Goal: Transaction & Acquisition: Purchase product/service

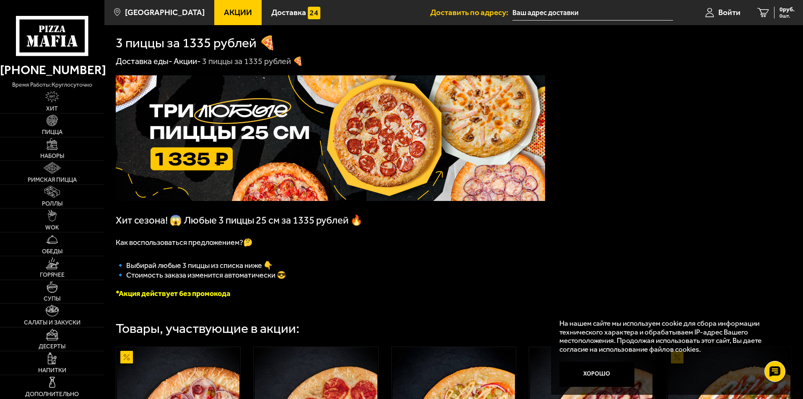
click at [229, 16] on span "Акции" at bounding box center [238, 12] width 28 height 8
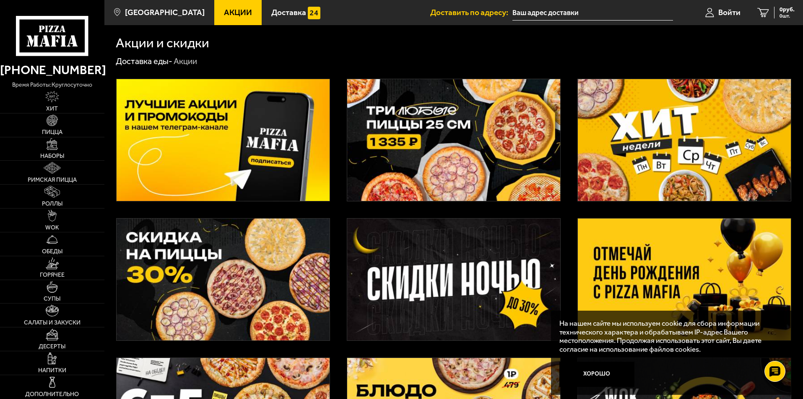
click at [49, 35] on icon at bounding box center [52, 36] width 72 height 40
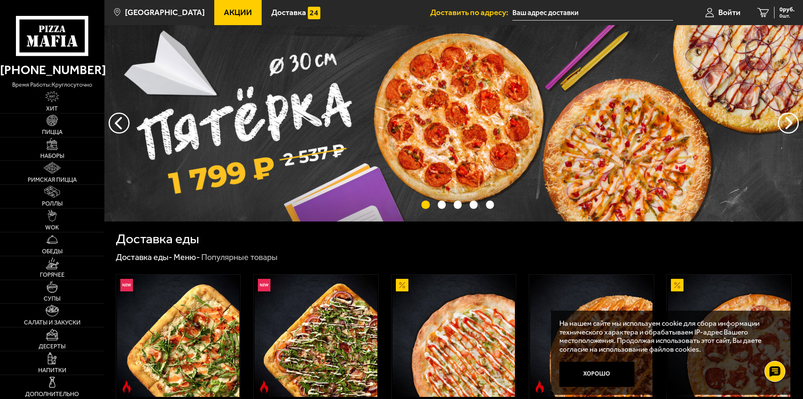
click at [311, 110] on img at bounding box center [453, 123] width 698 height 197
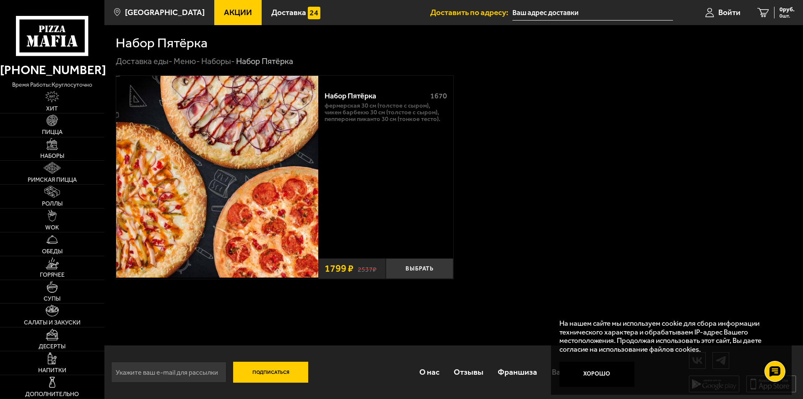
click at [63, 26] on use at bounding box center [62, 29] width 6 height 7
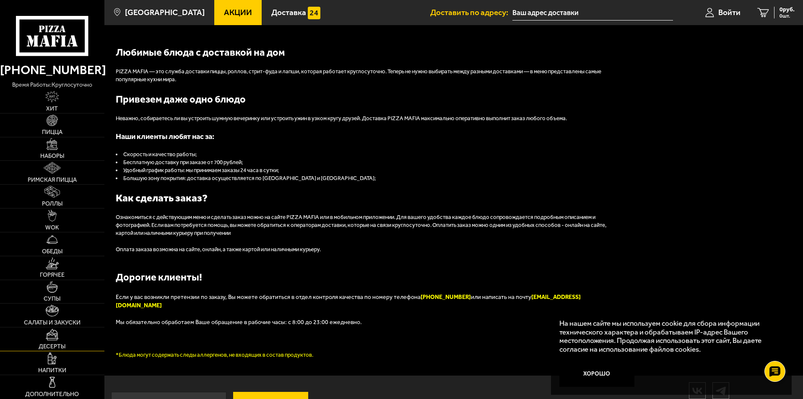
scroll to position [933, 0]
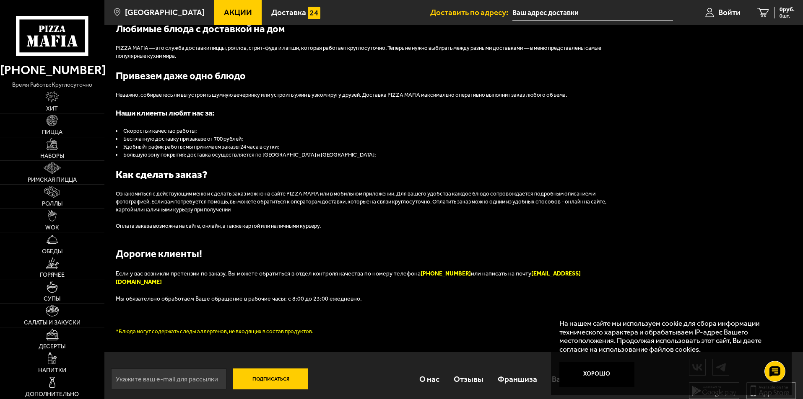
click at [54, 365] on link "Напитки" at bounding box center [52, 363] width 104 height 23
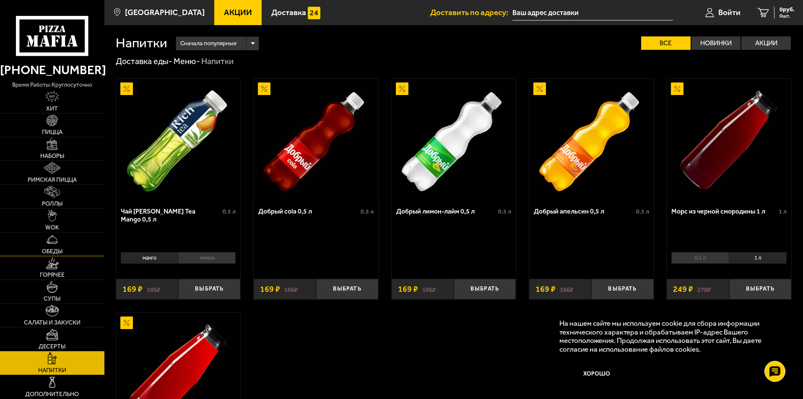
click at [53, 234] on img at bounding box center [53, 240] width 12 height 12
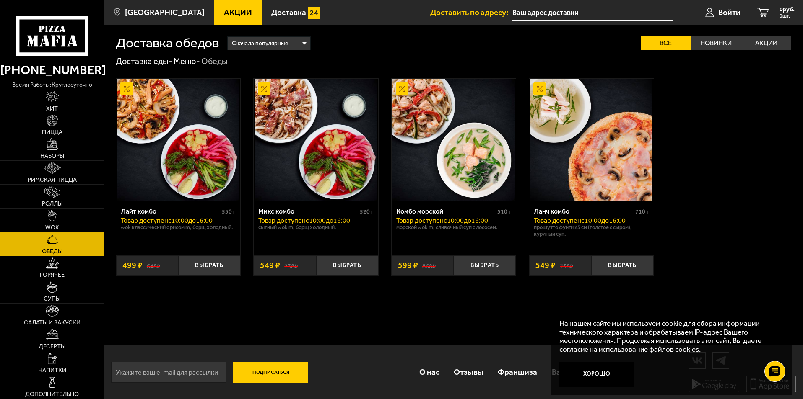
scroll to position [0, 0]
click at [56, 288] on img at bounding box center [53, 287] width 12 height 12
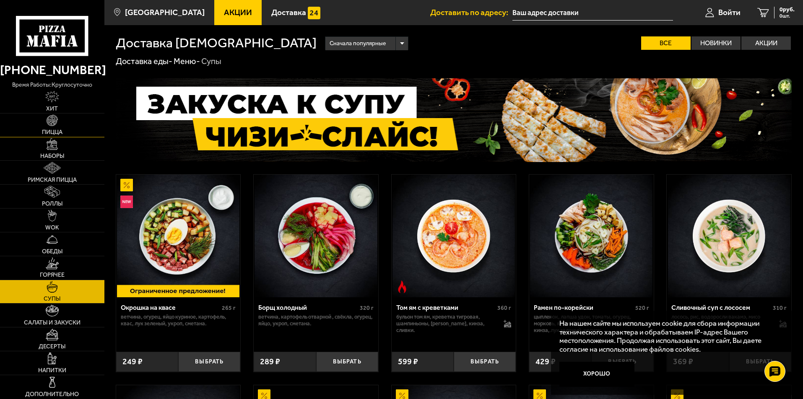
click at [39, 123] on link "Пицца" at bounding box center [52, 125] width 104 height 23
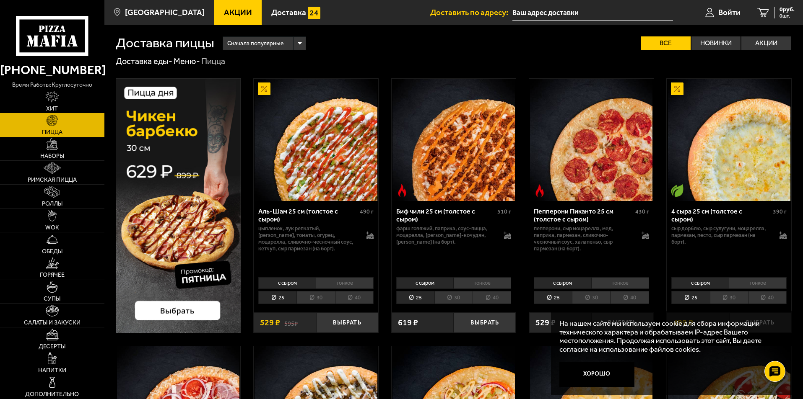
click at [47, 103] on link "Хит" at bounding box center [52, 101] width 104 height 23
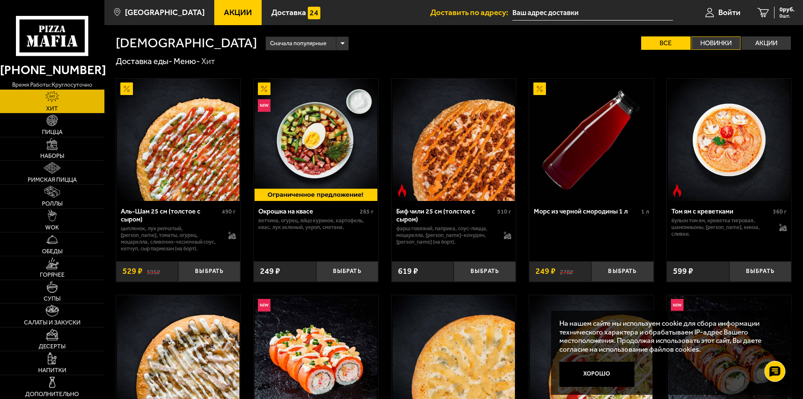
click at [725, 47] on label "Новинки" at bounding box center [715, 42] width 49 height 13
click at [0, 0] on input "Новинки" at bounding box center [0, 0] width 0 height 0
click at [725, 47] on label "Новинки" at bounding box center [715, 42] width 49 height 13
click at [0, 0] on input "Новинки" at bounding box center [0, 0] width 0 height 0
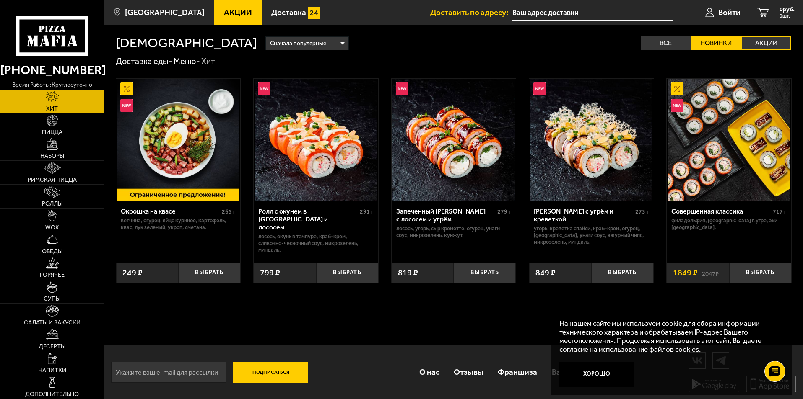
click at [757, 44] on label "Акции" at bounding box center [765, 42] width 49 height 13
click at [0, 0] on input "Акции" at bounding box center [0, 0] width 0 height 0
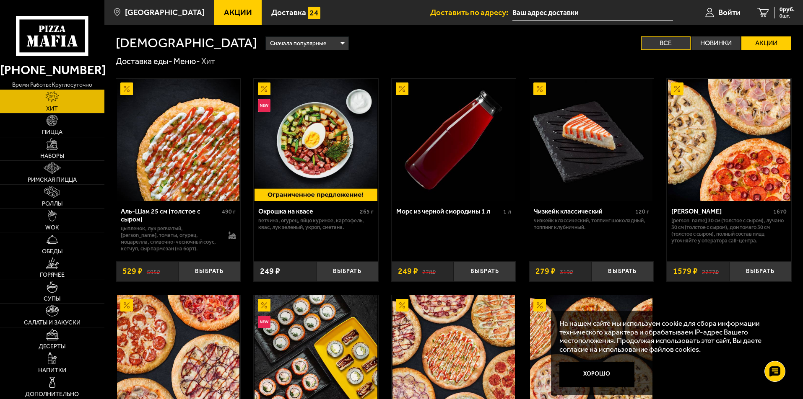
click at [679, 40] on label "Все" at bounding box center [665, 42] width 49 height 13
click at [0, 0] on input "Все" at bounding box center [0, 0] width 0 height 0
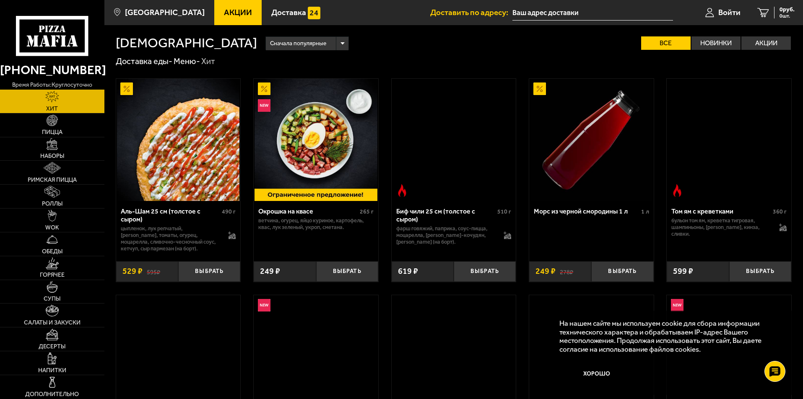
click at [679, 40] on label "Все" at bounding box center [665, 42] width 49 height 13
click at [0, 0] on input "Все" at bounding box center [0, 0] width 0 height 0
click at [679, 40] on label "Все" at bounding box center [665, 42] width 49 height 13
click at [0, 0] on input "Все" at bounding box center [0, 0] width 0 height 0
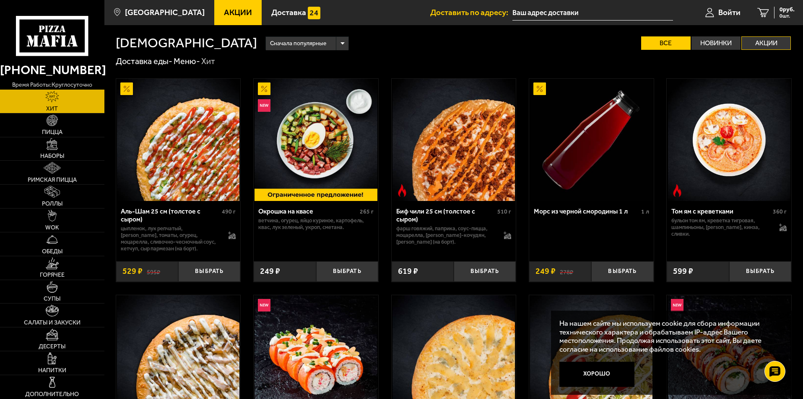
click at [759, 47] on label "Акции" at bounding box center [765, 42] width 49 height 13
click at [0, 0] on input "Акции" at bounding box center [0, 0] width 0 height 0
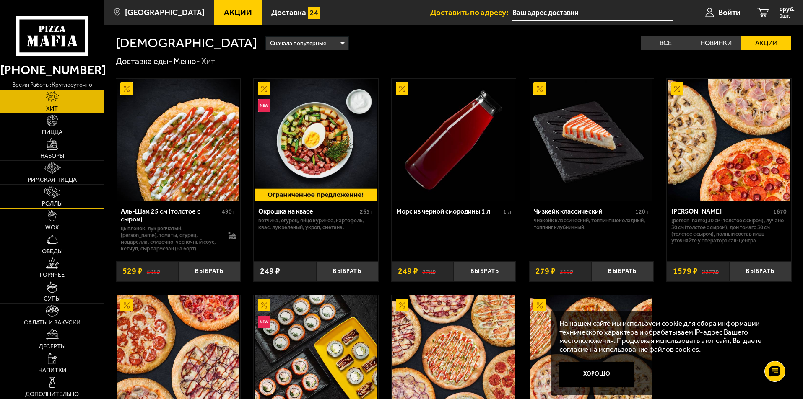
click at [57, 194] on img at bounding box center [51, 192] width 15 height 12
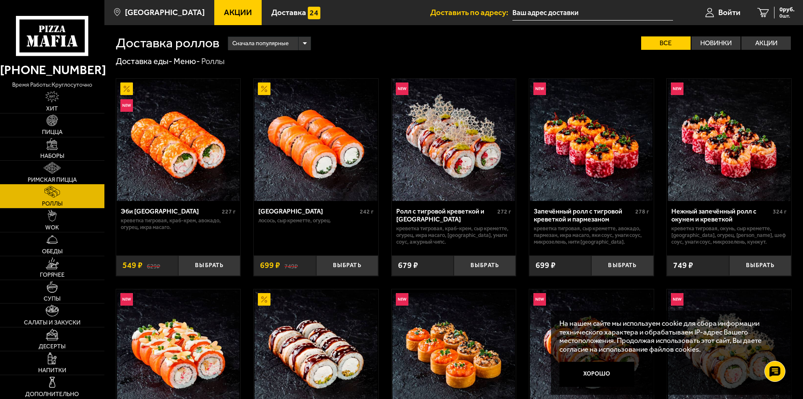
click at [56, 167] on img at bounding box center [52, 168] width 17 height 12
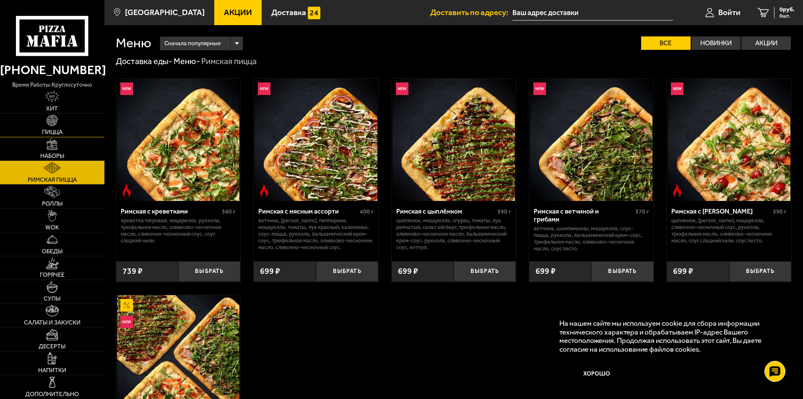
click at [48, 135] on span "Пицца" at bounding box center [52, 133] width 21 height 6
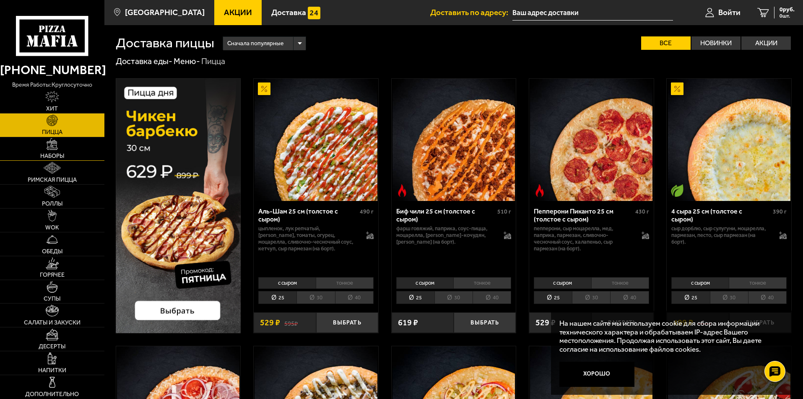
click at [50, 151] on link "Наборы" at bounding box center [52, 148] width 104 height 23
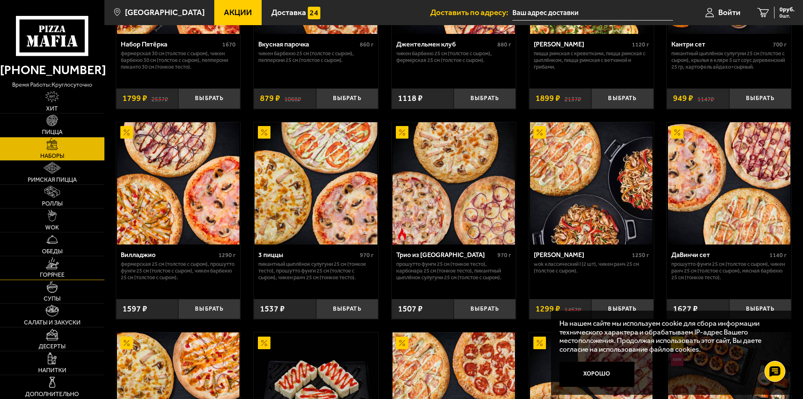
scroll to position [168, 0]
click at [51, 358] on img at bounding box center [52, 359] width 9 height 12
drag, startPoint x: 51, startPoint y: 358, endPoint x: 57, endPoint y: 345, distance: 14.6
click at [51, 358] on img at bounding box center [52, 359] width 9 height 12
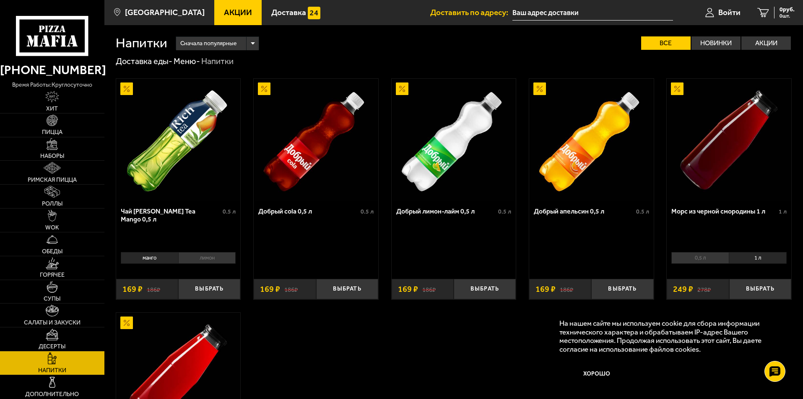
click at [52, 59] on div "[PHONE_NUMBER] время работы: круглосуточно" at bounding box center [52, 73] width 104 height 34
click at [156, 14] on span "[GEOGRAPHIC_DATA]" at bounding box center [165, 12] width 80 height 8
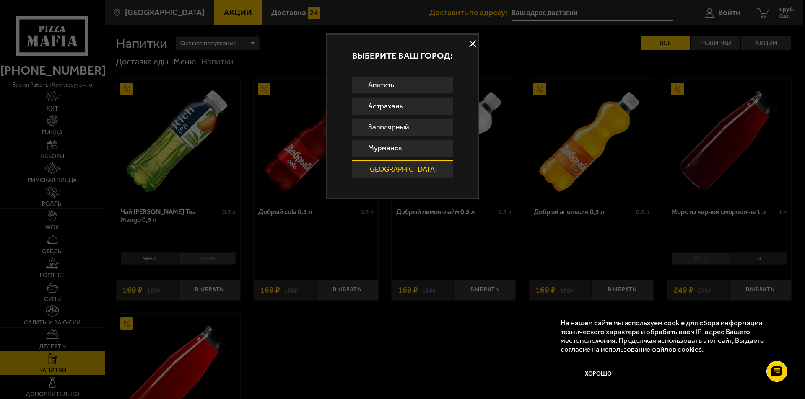
click at [156, 22] on div at bounding box center [402, 199] width 805 height 399
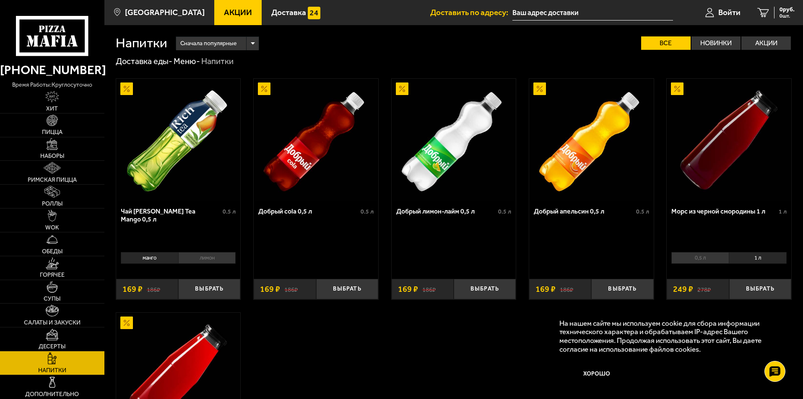
click at [237, 9] on link "Акции" at bounding box center [237, 12] width 47 height 25
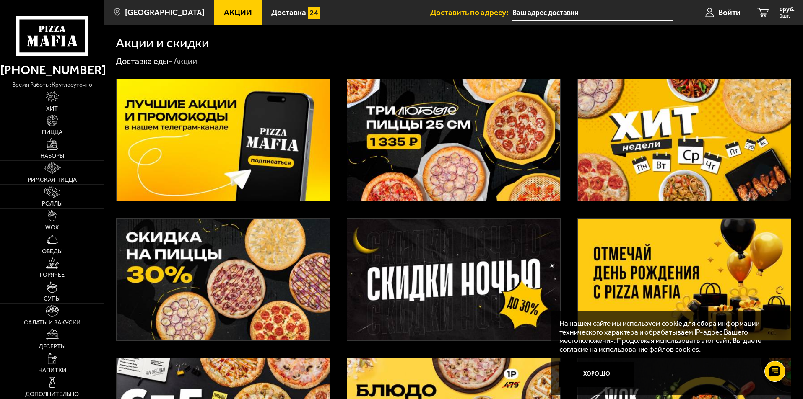
click at [63, 34] on icon at bounding box center [52, 36] width 72 height 40
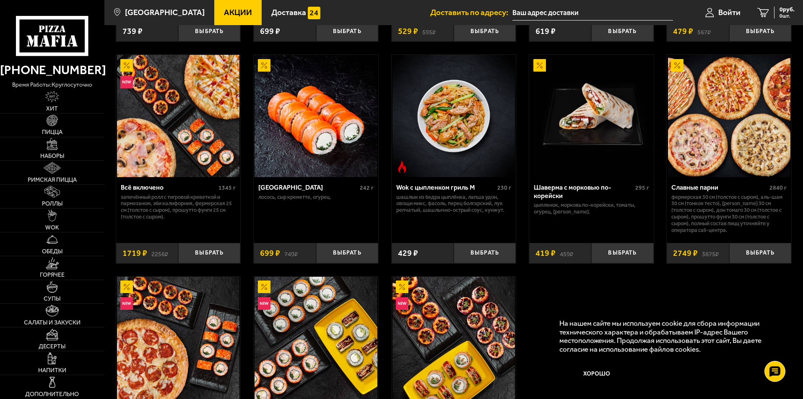
scroll to position [503, 0]
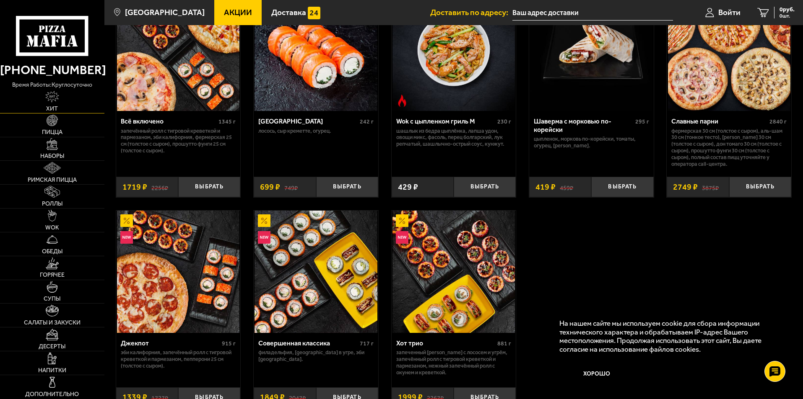
click at [56, 97] on img at bounding box center [52, 97] width 14 height 12
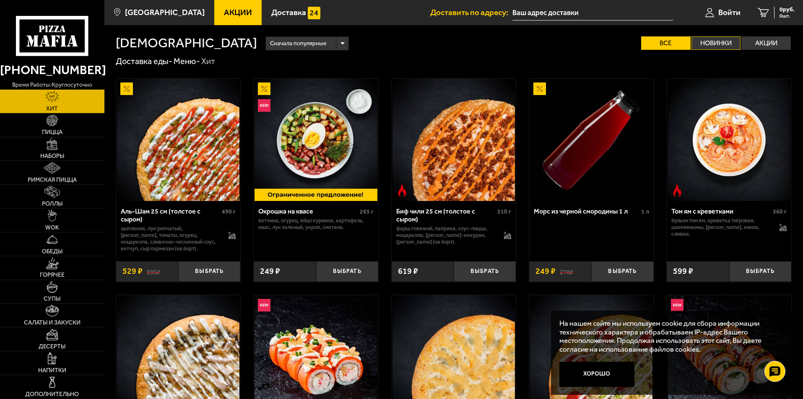
click at [723, 38] on label "Новинки" at bounding box center [715, 42] width 49 height 13
click at [0, 0] on input "Новинки" at bounding box center [0, 0] width 0 height 0
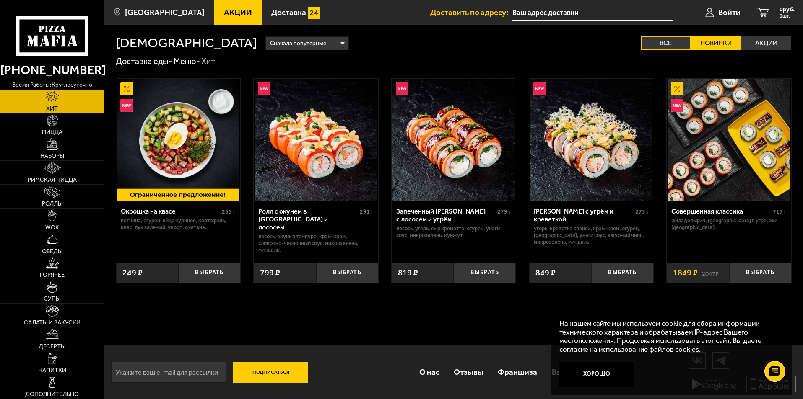
click at [661, 43] on label "Все" at bounding box center [665, 42] width 49 height 13
click at [0, 0] on input "Все" at bounding box center [0, 0] width 0 height 0
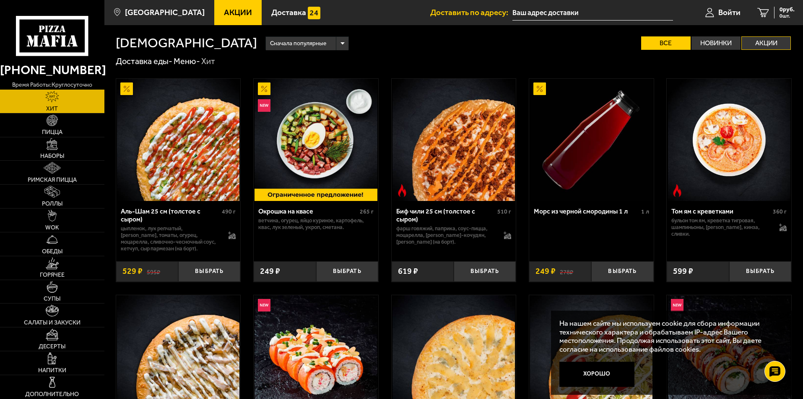
click at [776, 41] on label "Акции" at bounding box center [765, 42] width 49 height 13
click at [0, 0] on input "Акции" at bounding box center [0, 0] width 0 height 0
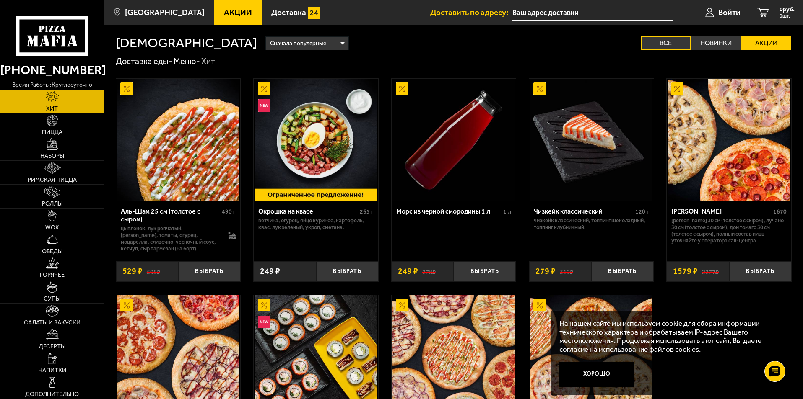
click at [676, 43] on label "Все" at bounding box center [665, 42] width 49 height 13
click at [0, 0] on input "Все" at bounding box center [0, 0] width 0 height 0
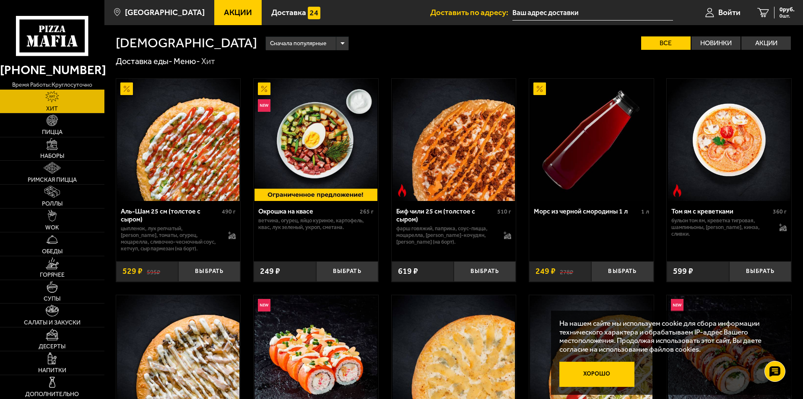
click at [596, 378] on button "Хорошо" at bounding box center [596, 374] width 75 height 25
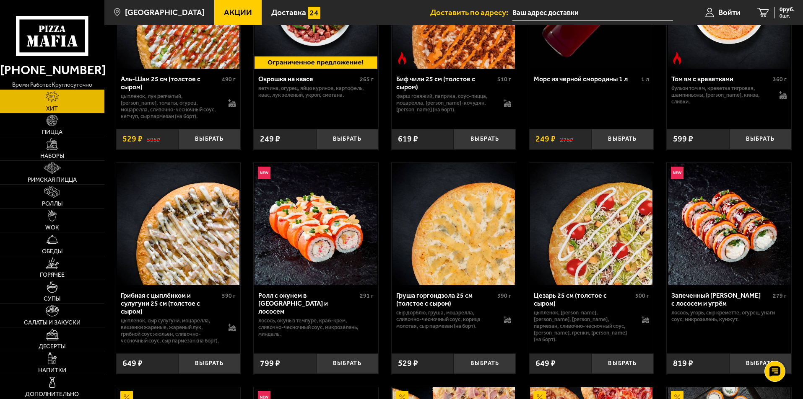
scroll to position [293, 0]
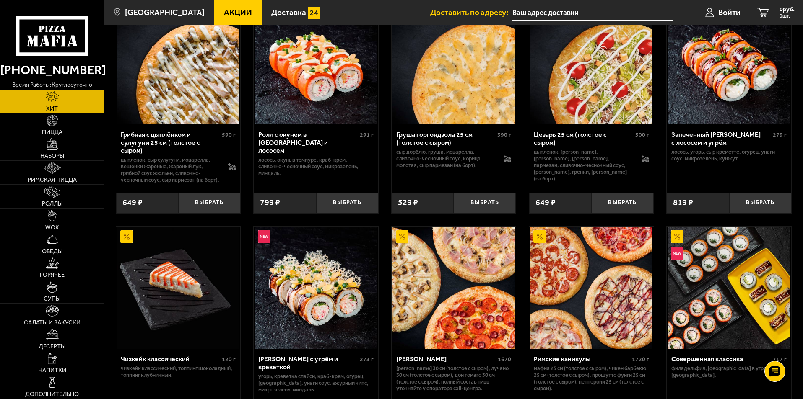
click at [60, 384] on link "Дополнительно" at bounding box center [52, 387] width 104 height 23
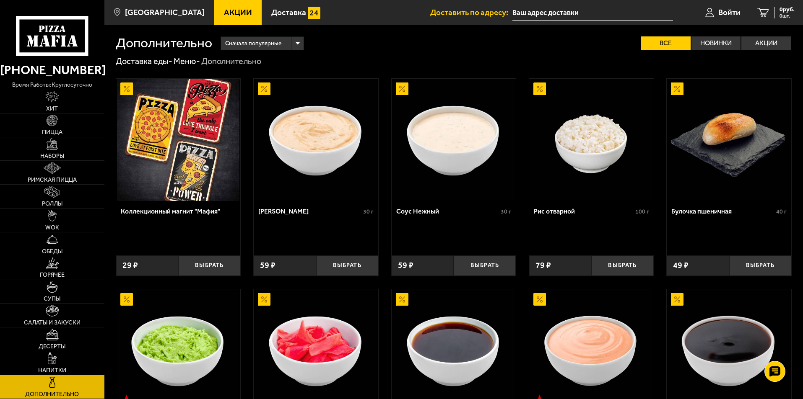
click at [57, 29] on use at bounding box center [56, 29] width 5 height 7
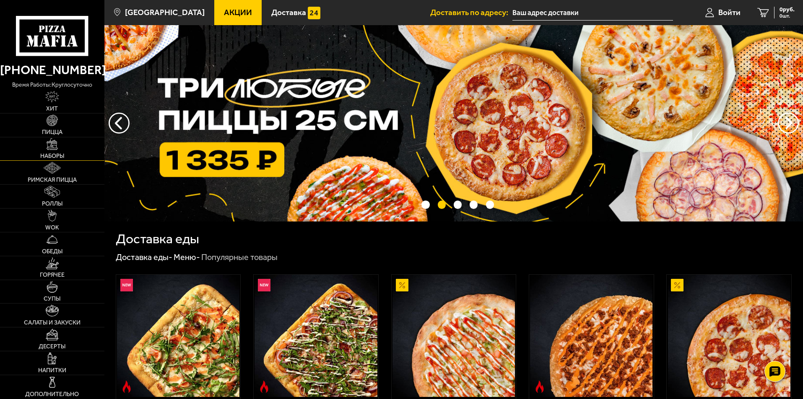
click at [50, 152] on link "Наборы" at bounding box center [52, 148] width 104 height 23
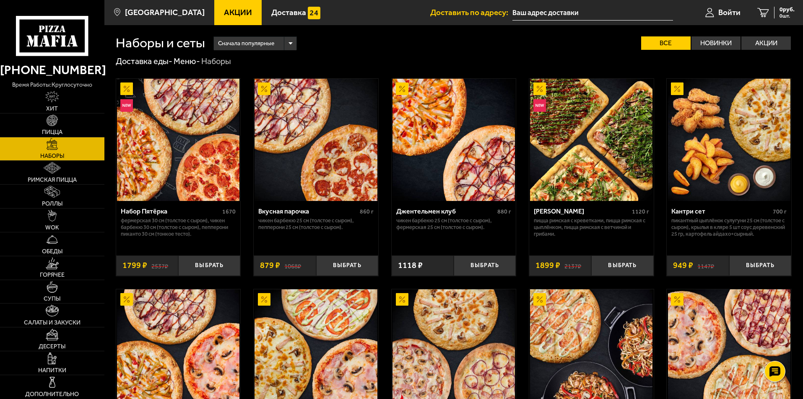
click at [262, 47] on span "Сначала популярные" at bounding box center [246, 44] width 56 height 16
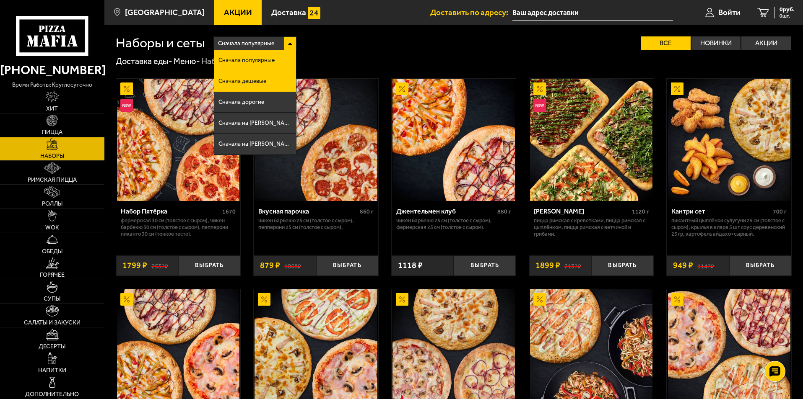
click at [267, 72] on li "Сначала дешевые" at bounding box center [255, 81] width 82 height 21
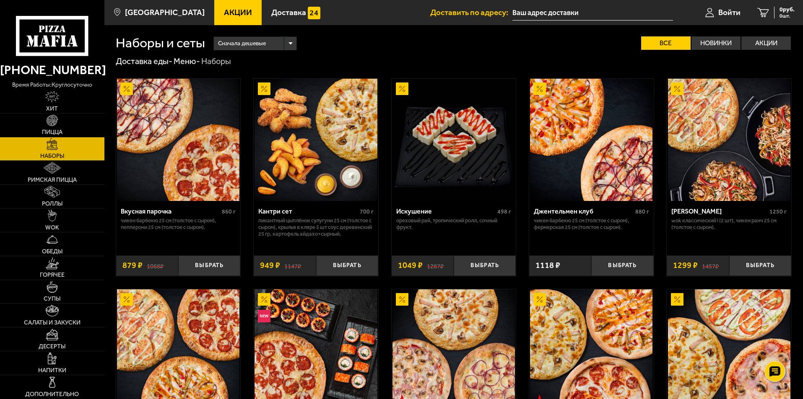
click at [78, 37] on icon at bounding box center [52, 36] width 72 height 40
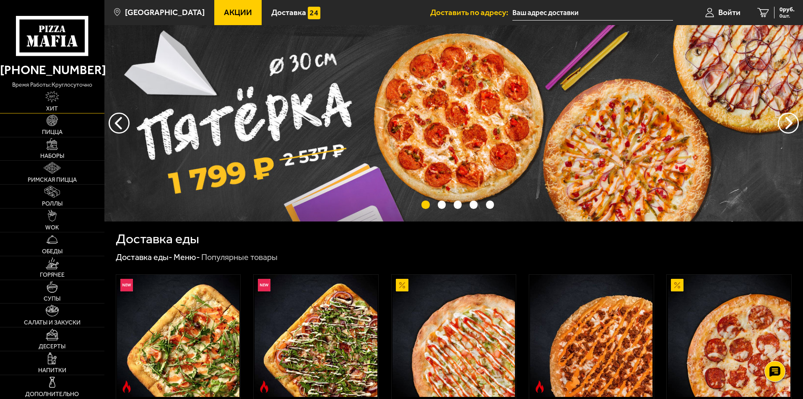
click at [50, 98] on img at bounding box center [52, 97] width 14 height 12
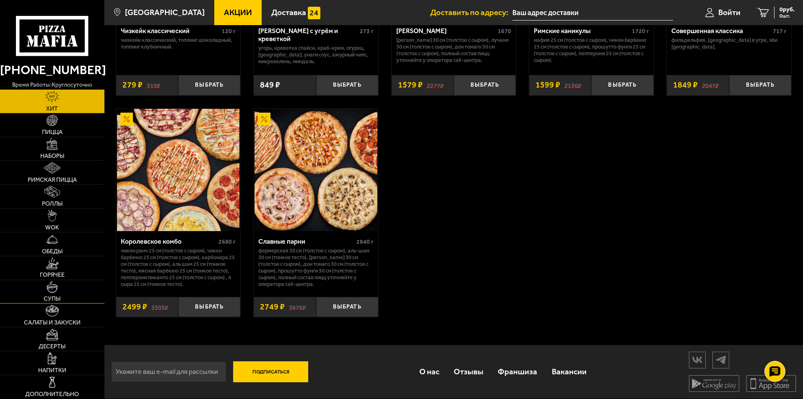
scroll to position [631, 0]
click at [55, 381] on img at bounding box center [53, 383] width 12 height 12
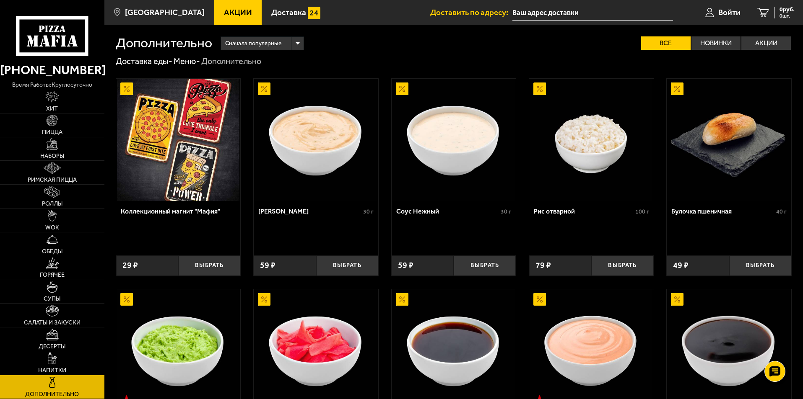
click at [62, 238] on link "Обеды" at bounding box center [52, 244] width 104 height 23
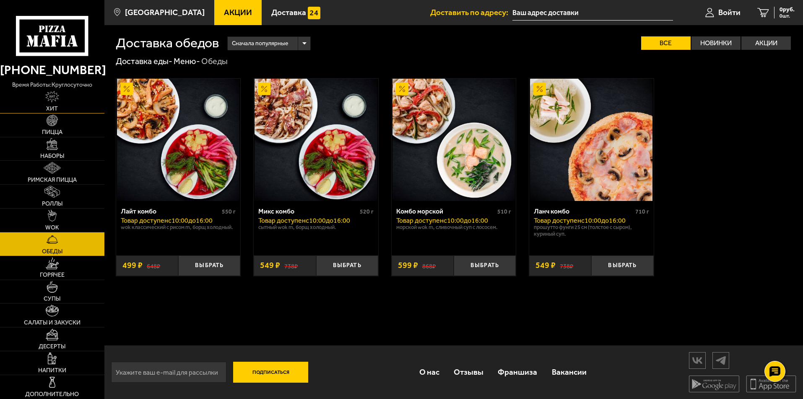
click at [57, 104] on link "Хит" at bounding box center [52, 101] width 104 height 23
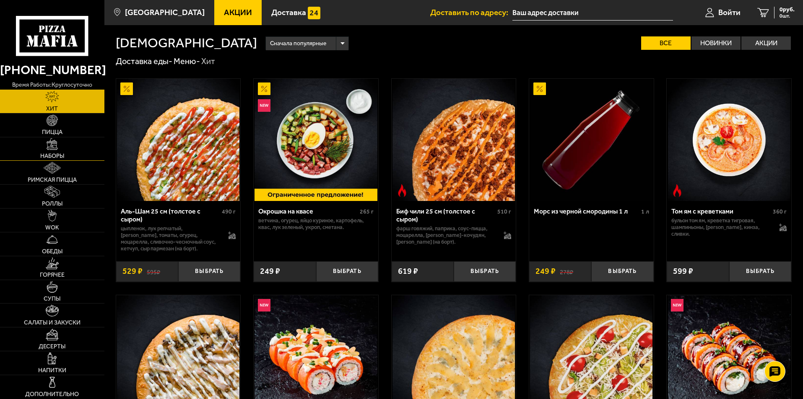
click at [46, 153] on link "Наборы" at bounding box center [52, 148] width 104 height 23
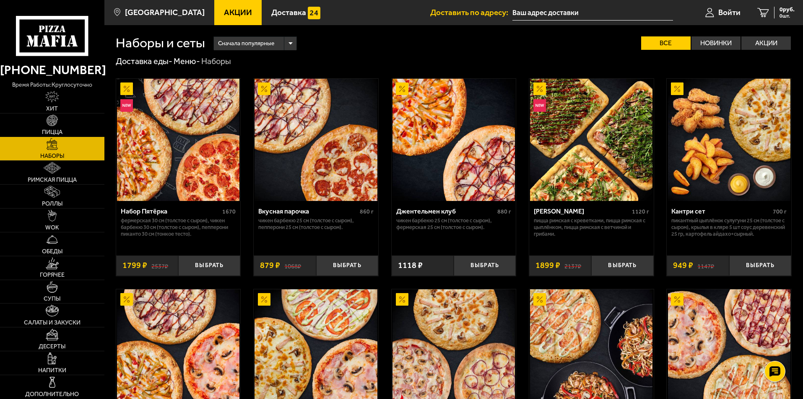
click at [47, 129] on link "Пицца" at bounding box center [52, 125] width 104 height 23
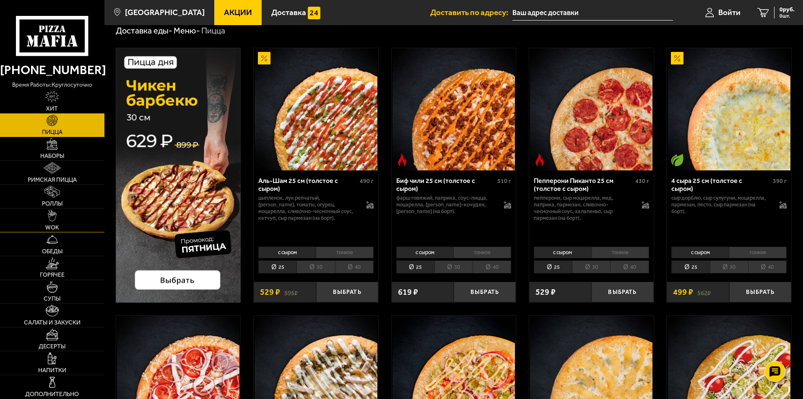
scroll to position [210, 0]
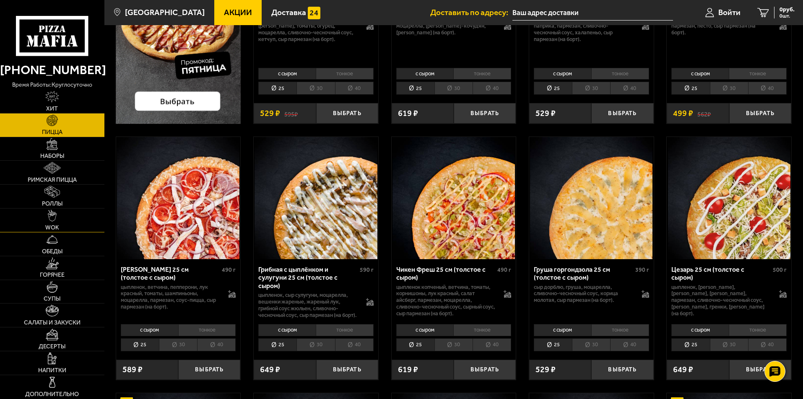
click at [56, 220] on img at bounding box center [52, 216] width 9 height 12
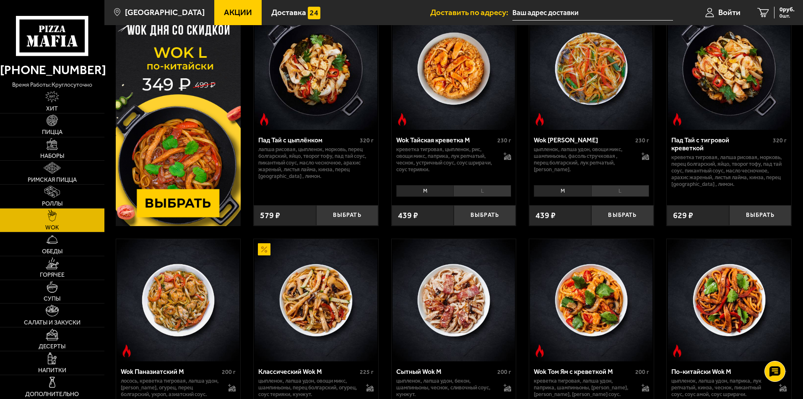
scroll to position [251, 0]
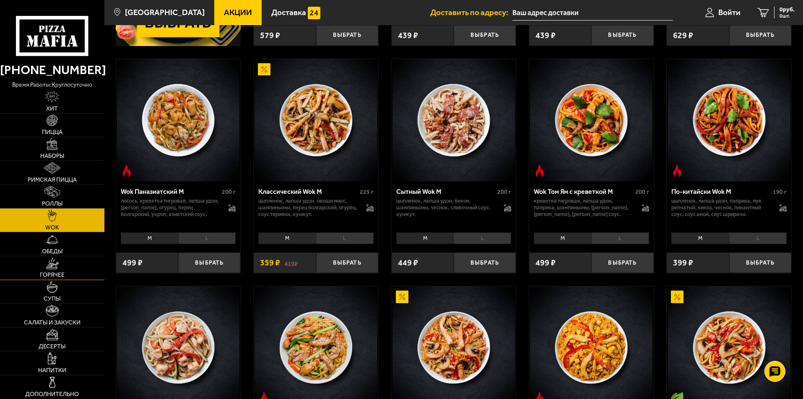
click at [46, 258] on img at bounding box center [52, 264] width 13 height 12
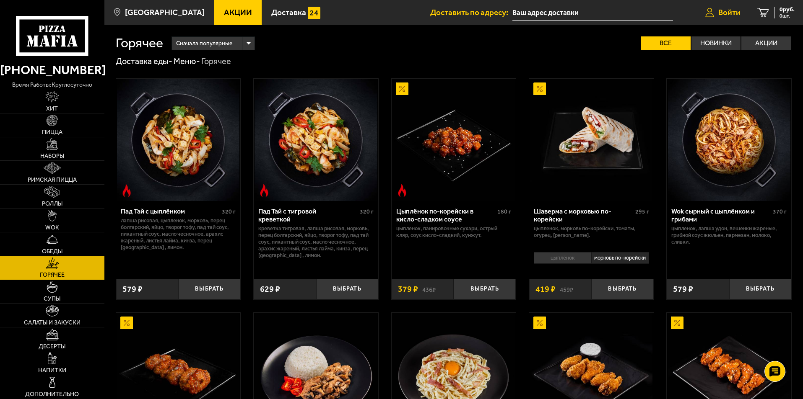
click at [723, 15] on span "Войти" at bounding box center [729, 12] width 22 height 8
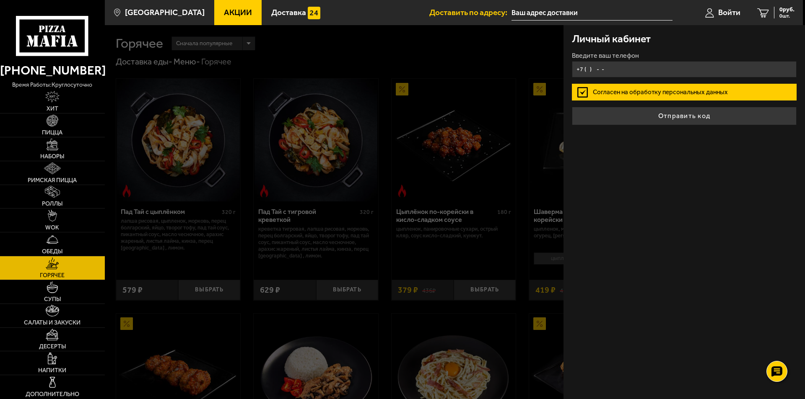
click at [643, 73] on input "+7 ( ) - -" at bounding box center [684, 69] width 225 height 16
type input "+7 (914) 952-86-20"
click at [572, 107] on button "Отправить код" at bounding box center [684, 116] width 225 height 18
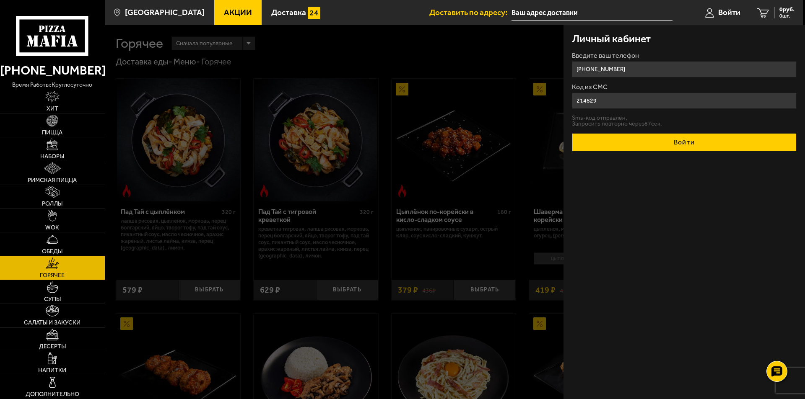
type input "214829"
click at [682, 149] on button "Войти" at bounding box center [684, 142] width 225 height 18
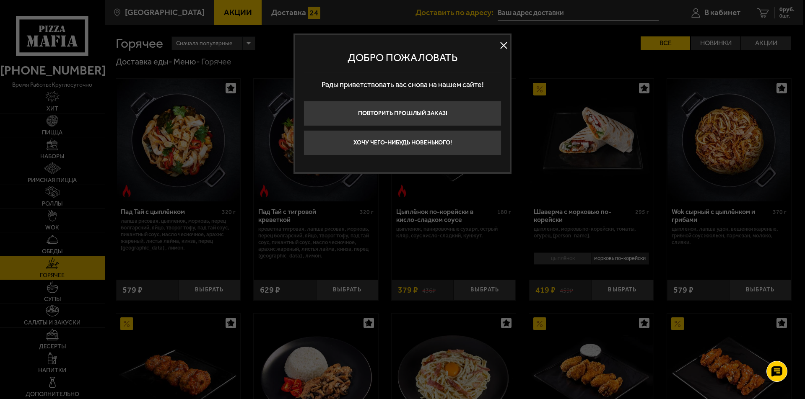
click at [503, 46] on button at bounding box center [503, 45] width 13 height 13
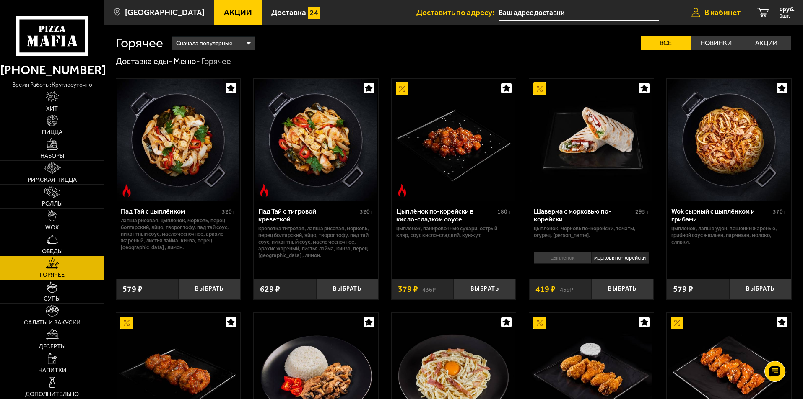
click at [715, 7] on link "В кабинет" at bounding box center [716, 12] width 66 height 25
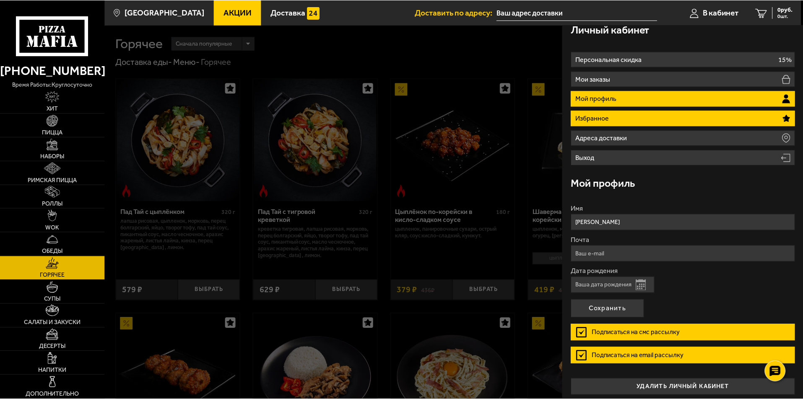
scroll to position [14, 0]
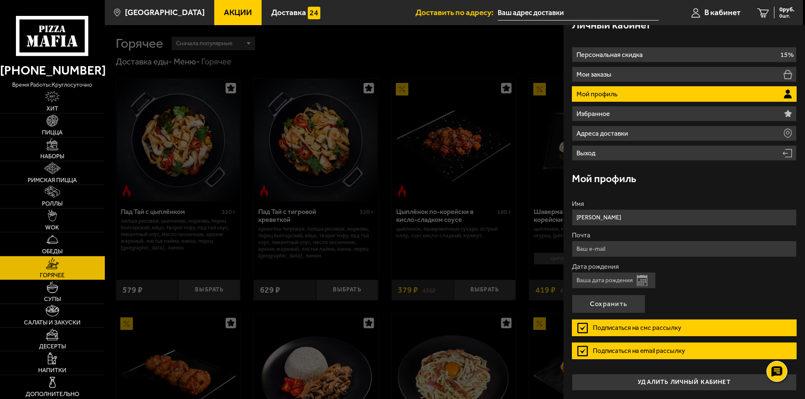
click at [488, 69] on div at bounding box center [507, 224] width 805 height 399
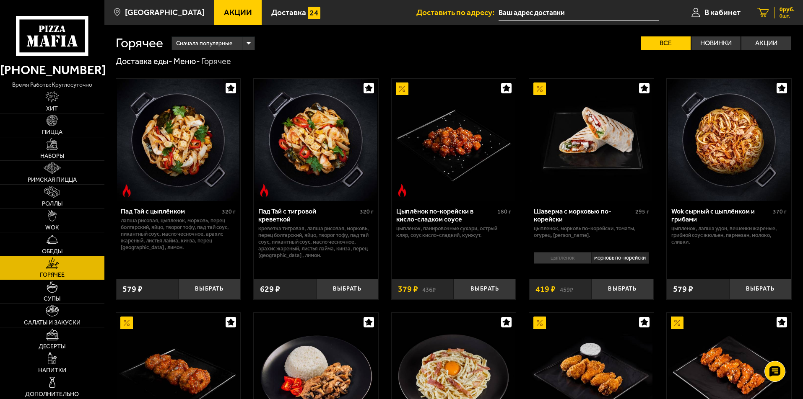
click at [775, 13] on div "0 руб. 0 шт." at bounding box center [784, 13] width 21 height 12
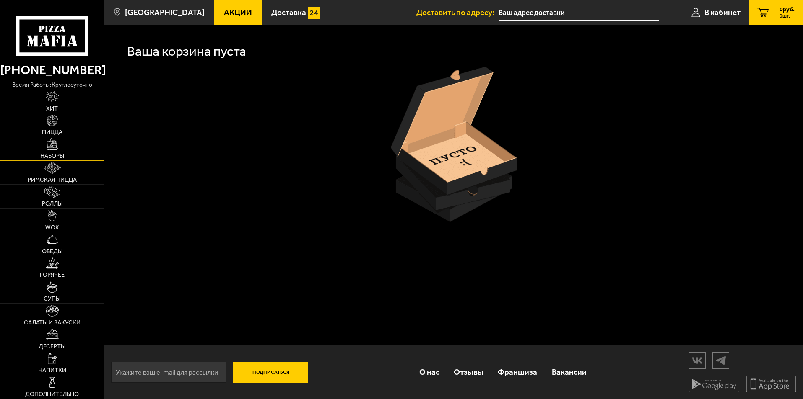
click at [53, 149] on img at bounding box center [53, 144] width 12 height 12
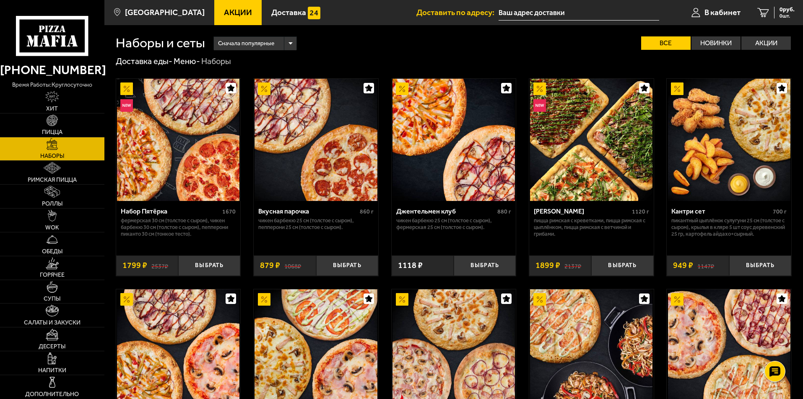
click at [262, 40] on span "Сначала популярные" at bounding box center [246, 44] width 56 height 16
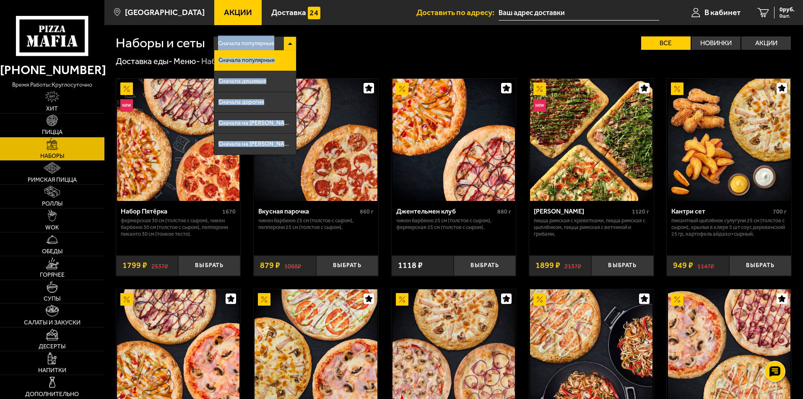
click at [349, 39] on div "Сначала популярные Сначала популярные Сначала дешевые Сначала дорогие Сначала н…" at bounding box center [498, 42] width 586 height 13
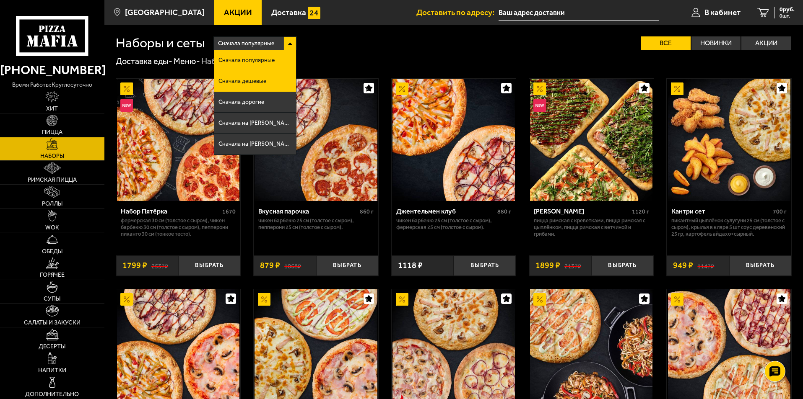
click at [270, 86] on li "Сначала дешевые" at bounding box center [255, 81] width 82 height 21
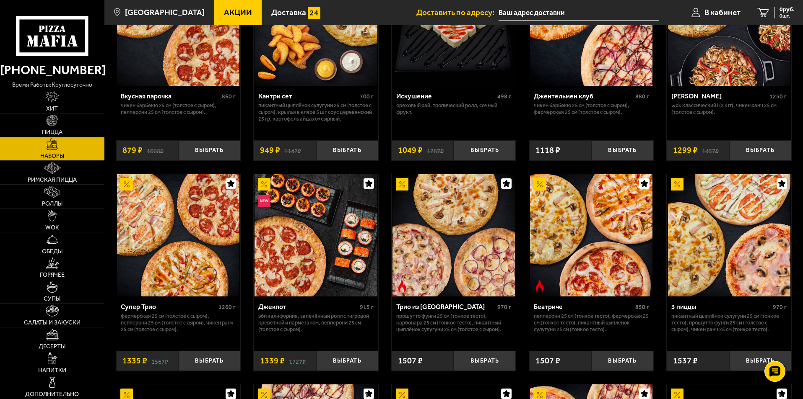
scroll to position [126, 0]
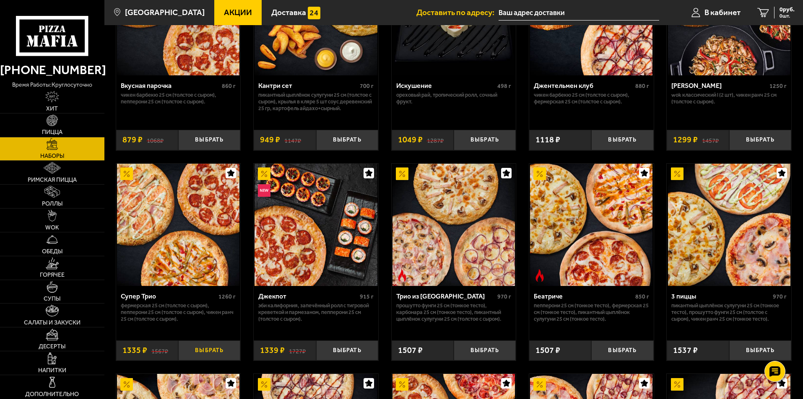
click at [217, 350] on button "Выбрать" at bounding box center [209, 351] width 62 height 21
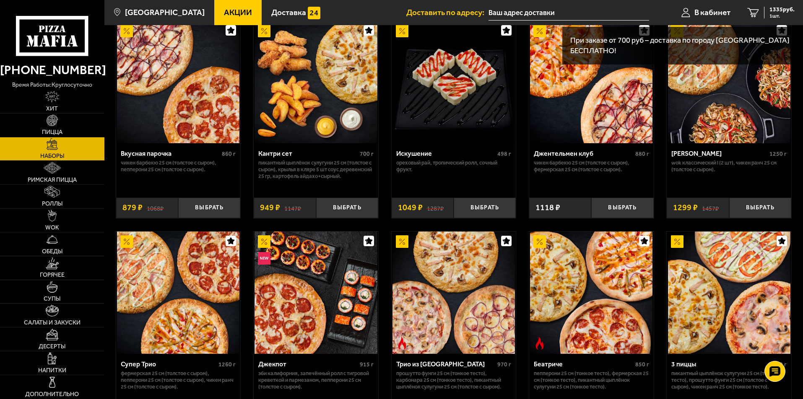
scroll to position [0, 0]
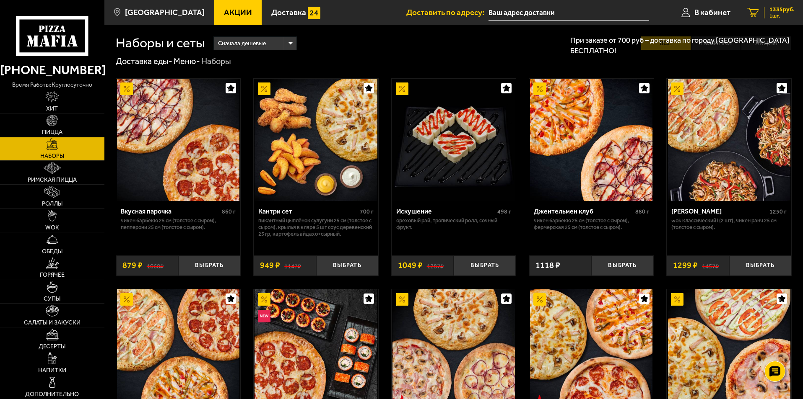
click at [757, 14] on icon "1" at bounding box center [753, 13] width 12 height 10
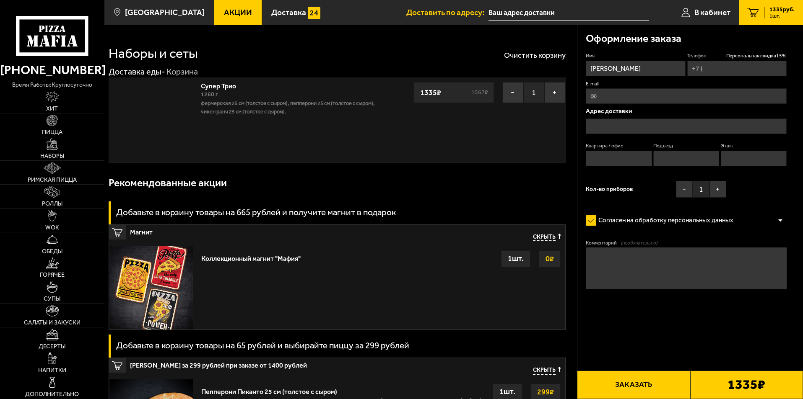
type input "+7 (914) 952-86-20"
type input "Новосибирская улица, 6"
type input "34"
type input "3"
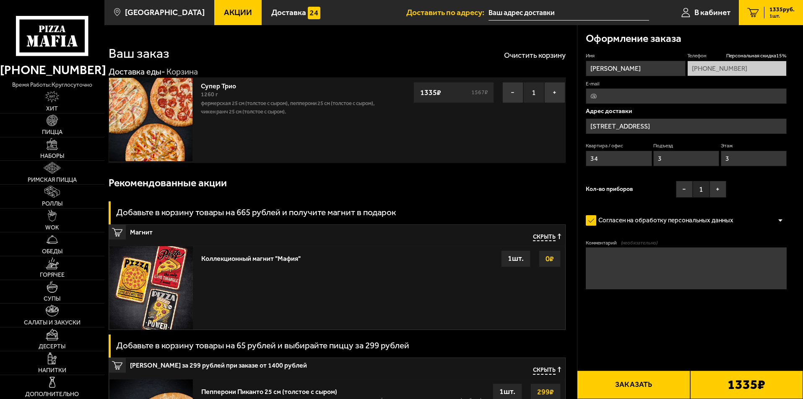
type input "Новосибирская улица, 6"
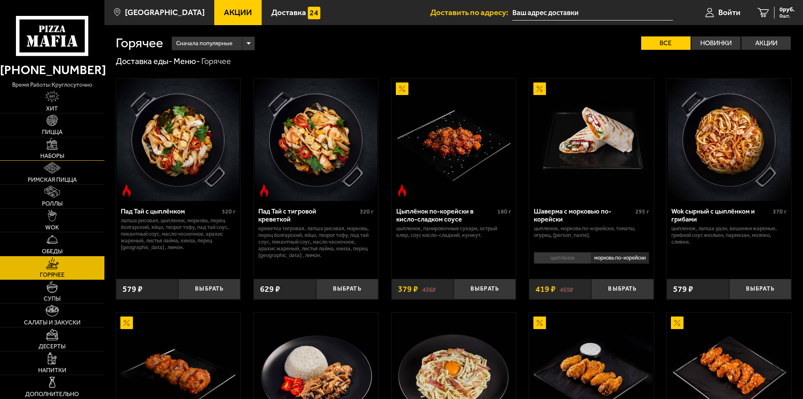
click at [55, 146] on img at bounding box center [53, 144] width 12 height 12
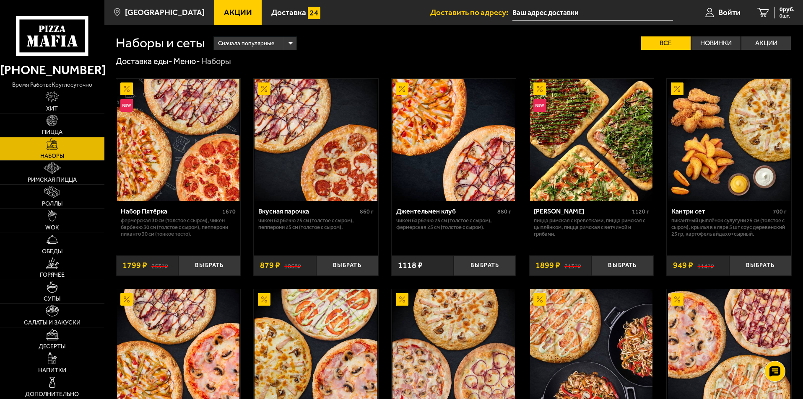
click at [244, 49] on span "Сначала популярные" at bounding box center [246, 44] width 56 height 16
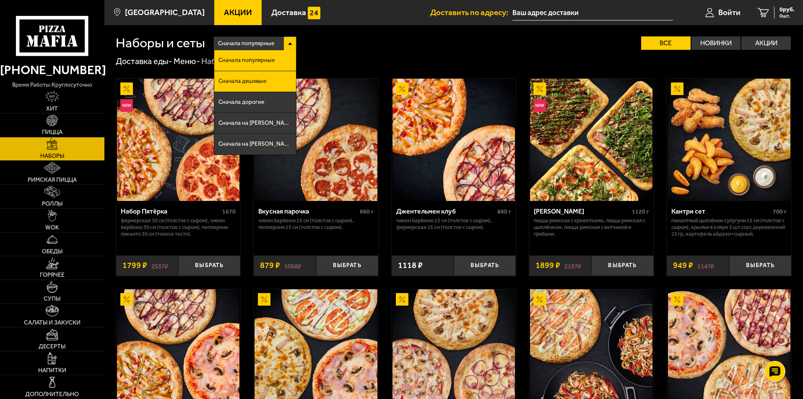
click at [259, 83] on span "Сначала дешевые" at bounding box center [242, 81] width 48 height 6
click at [671, 83] on img at bounding box center [677, 89] width 13 height 13
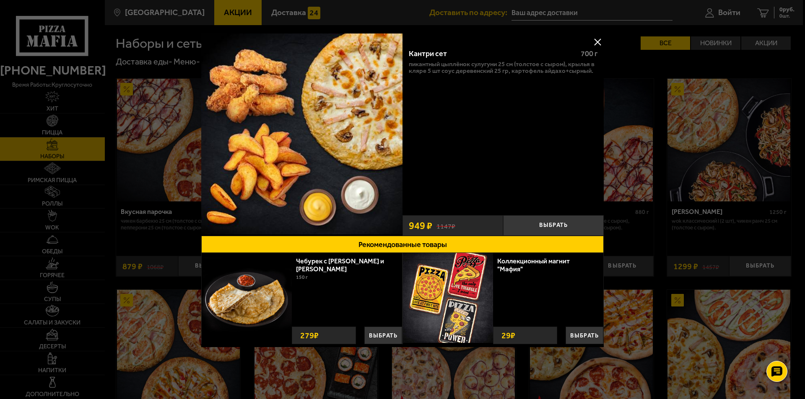
click at [600, 38] on button at bounding box center [597, 42] width 13 height 13
